Goal: Check status: Check status

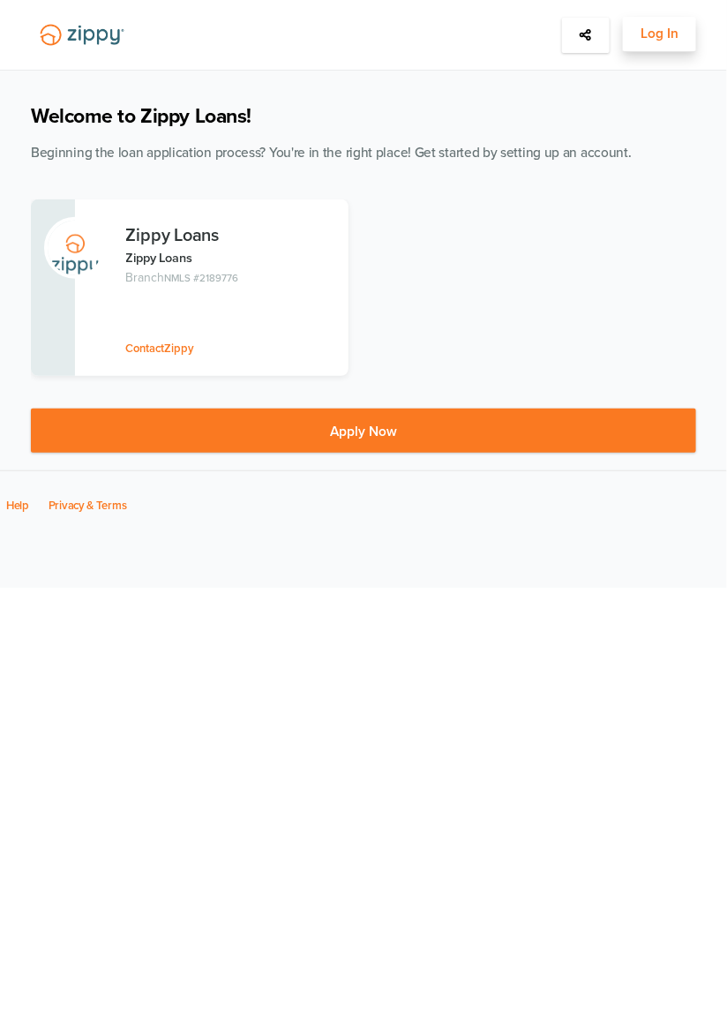
click at [681, 37] on button "Log In" at bounding box center [659, 34] width 73 height 35
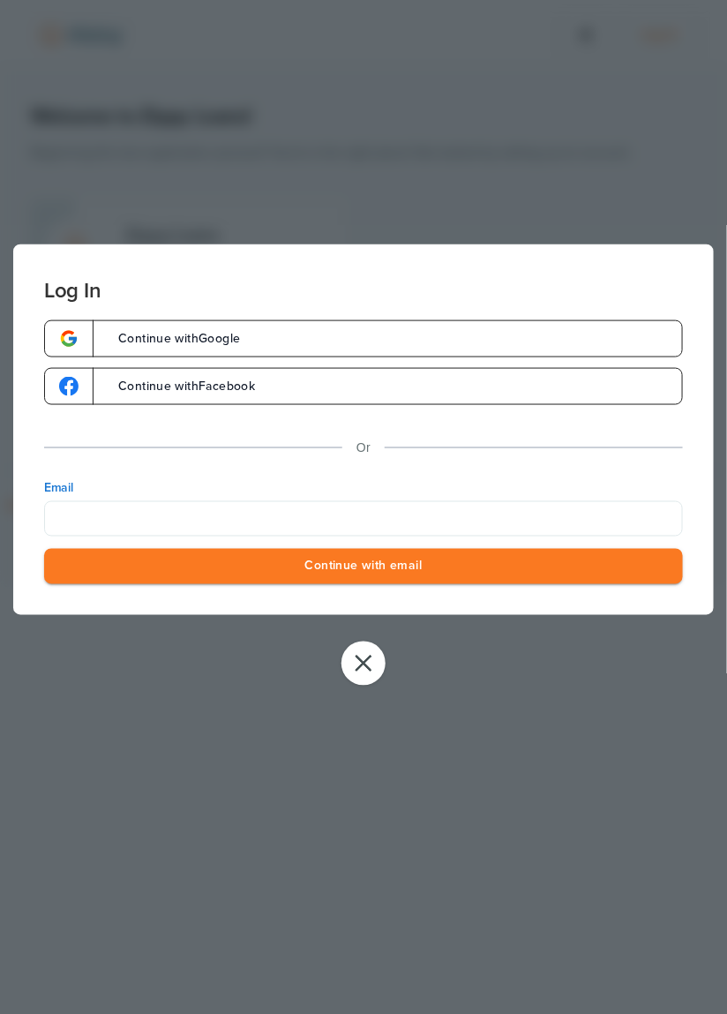
click at [551, 522] on input "Email" at bounding box center [363, 517] width 639 height 35
type input "**********"
click at [473, 572] on button "Continue with email" at bounding box center [363, 566] width 639 height 36
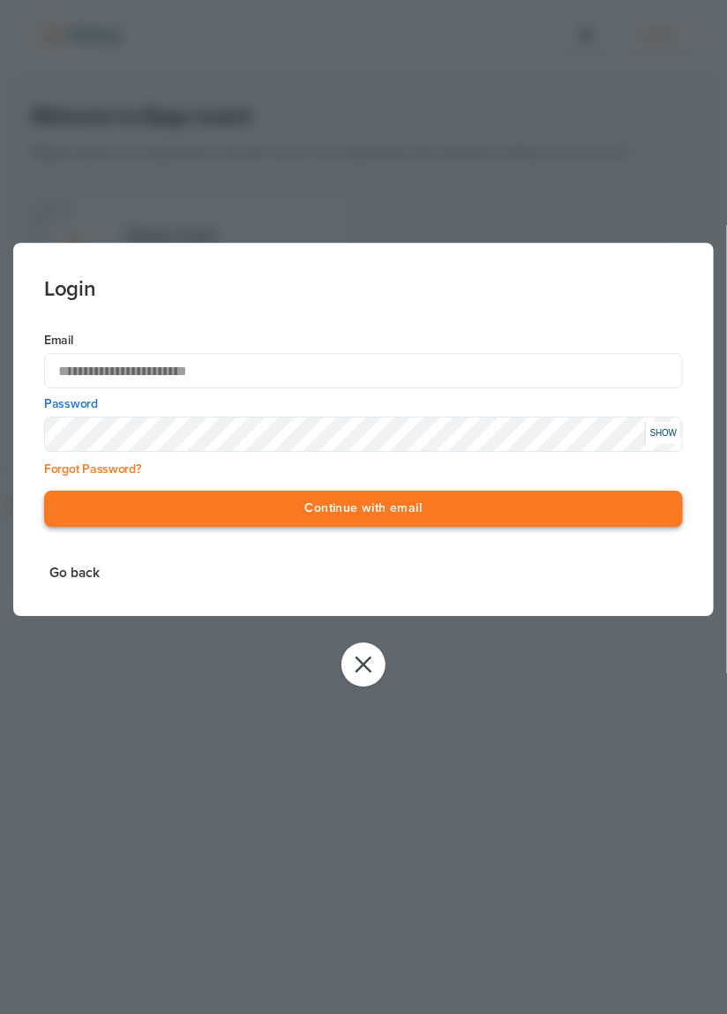
click at [450, 501] on button "Continue with email" at bounding box center [363, 510] width 639 height 36
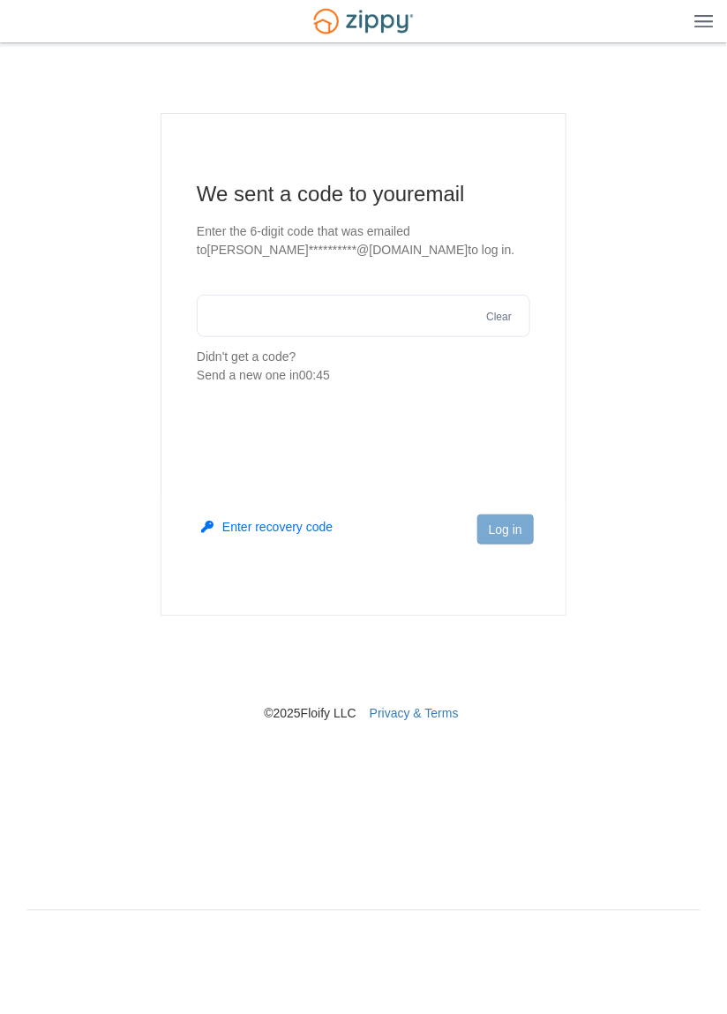
click at [266, 315] on input "text" at bounding box center [364, 316] width 334 height 42
click at [271, 310] on input "text" at bounding box center [364, 316] width 334 height 42
type input "******"
click at [517, 531] on button "Log in" at bounding box center [505, 530] width 56 height 30
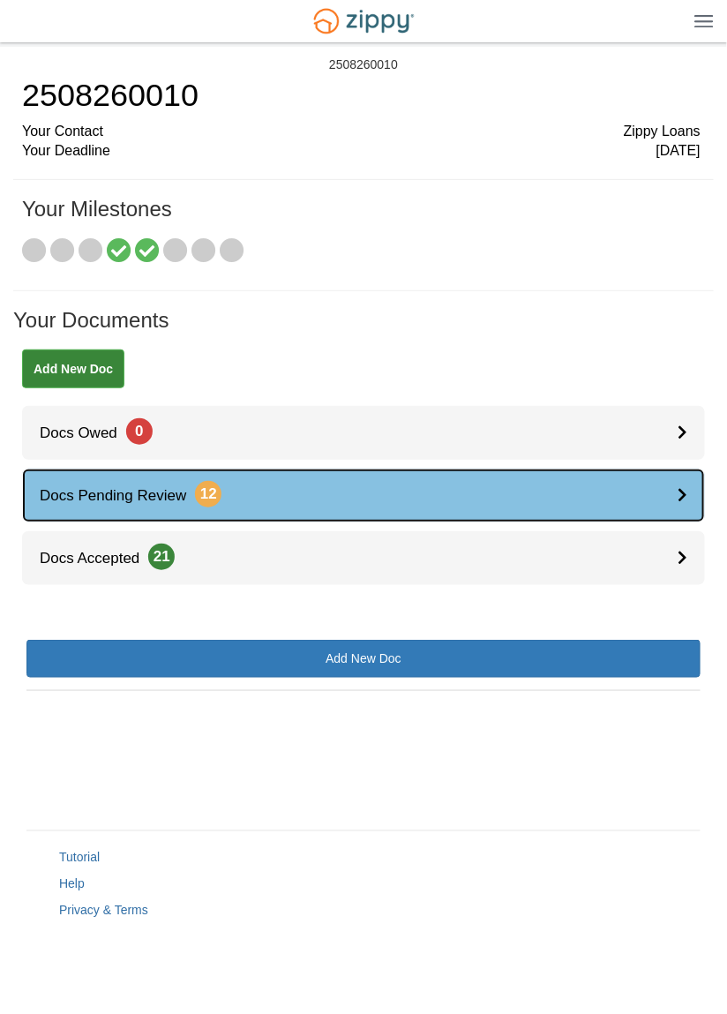
click at [673, 486] on link "Docs Pending Review 12" at bounding box center [363, 496] width 683 height 54
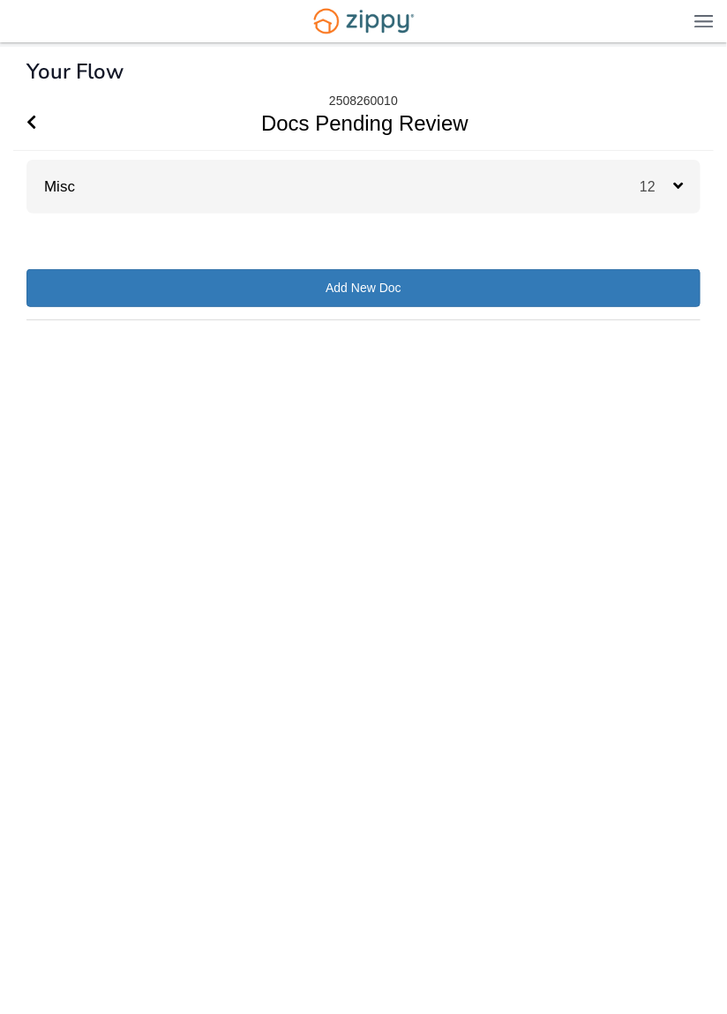
click at [673, 184] on icon at bounding box center [678, 185] width 10 height 16
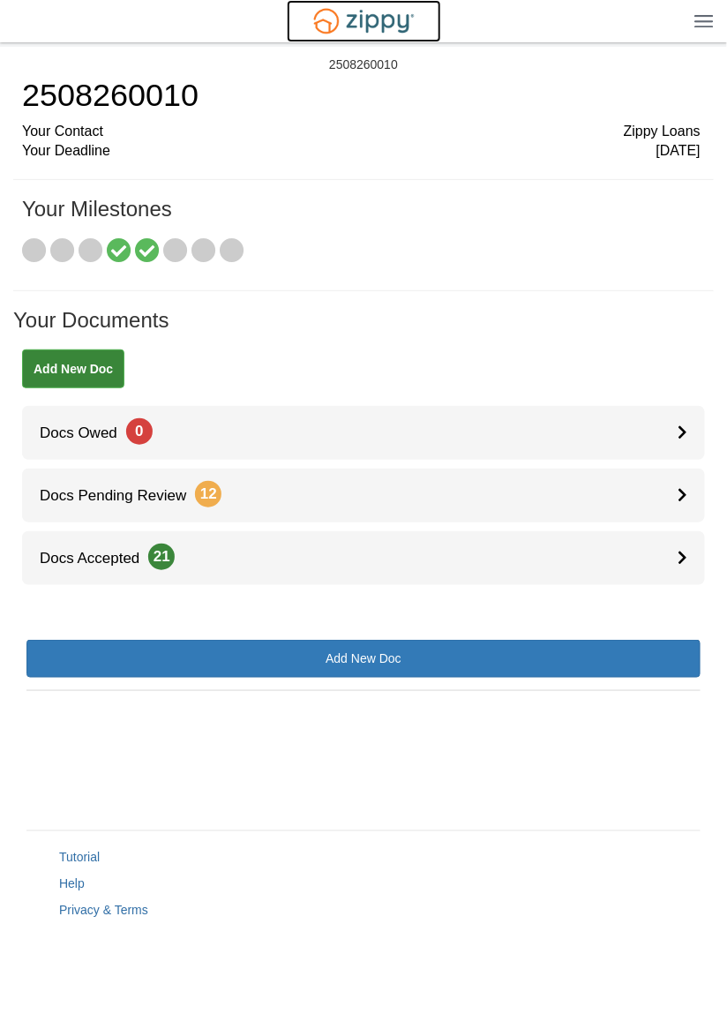
click at [397, 18] on img at bounding box center [364, 20] width 123 height 41
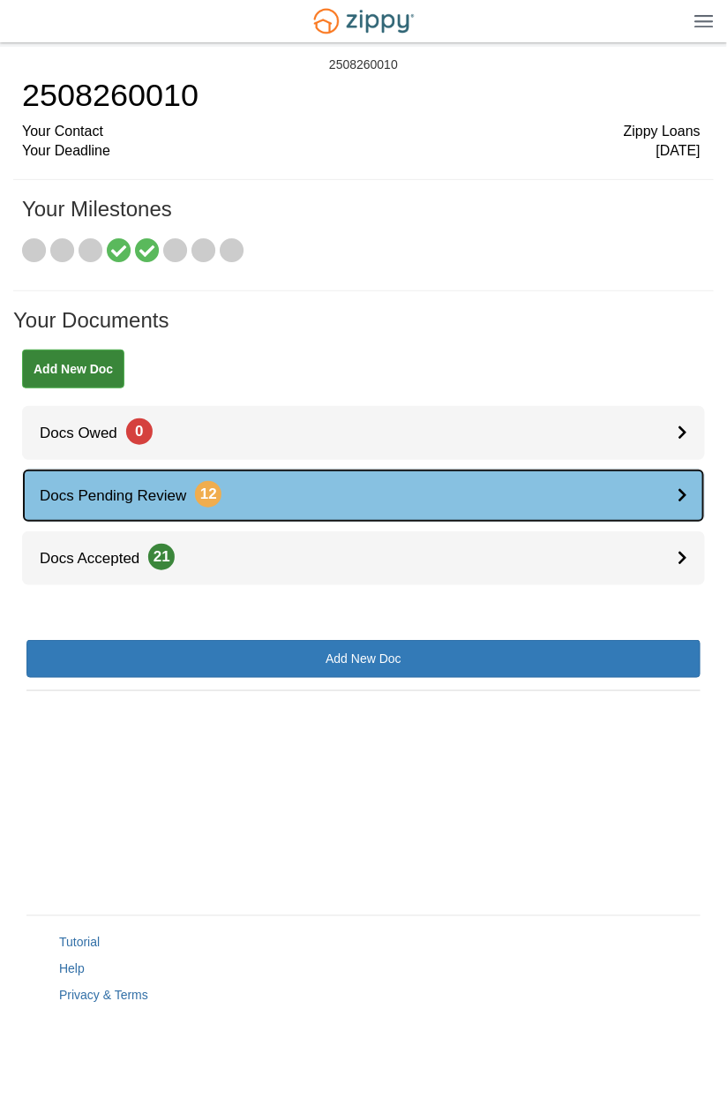
click at [676, 487] on link "Docs Pending Review 12" at bounding box center [363, 496] width 683 height 54
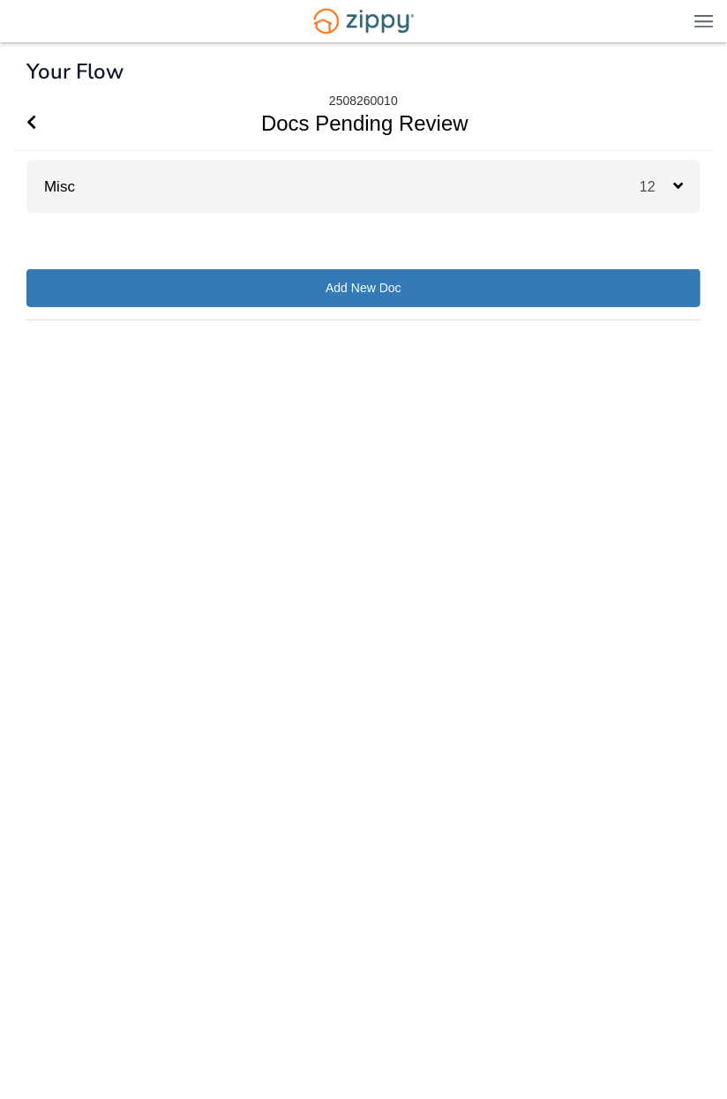
click at [660, 194] on span "12" at bounding box center [657, 186] width 34 height 15
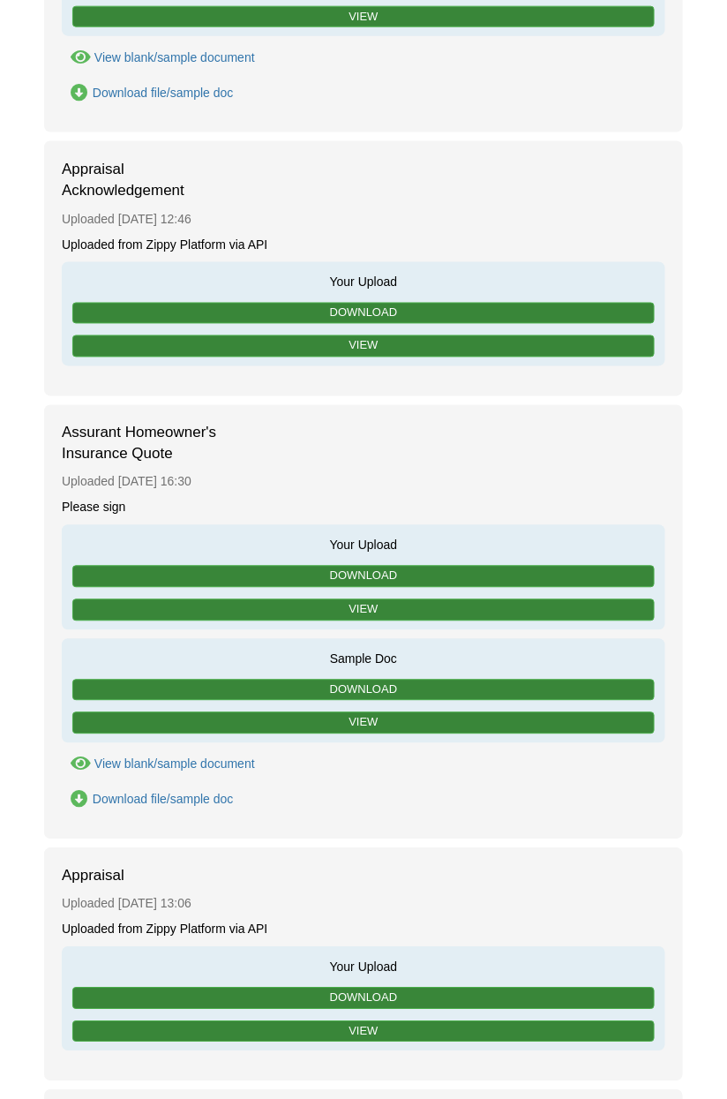
scroll to position [525, 0]
